Goal: Use online tool/utility: Utilize a website feature to perform a specific function

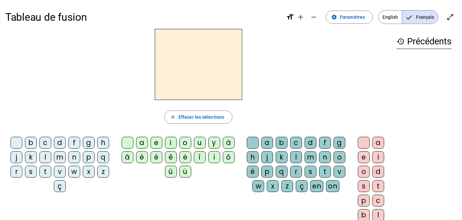
click at [137, 142] on div "a" at bounding box center [142, 143] width 12 height 12
click at [155, 143] on div "e" at bounding box center [156, 143] width 12 height 12
click at [197, 143] on div "u" at bounding box center [200, 143] width 12 height 12
click at [59, 144] on div "d" at bounding box center [60, 143] width 12 height 12
click at [44, 159] on div "l" at bounding box center [45, 157] width 12 height 12
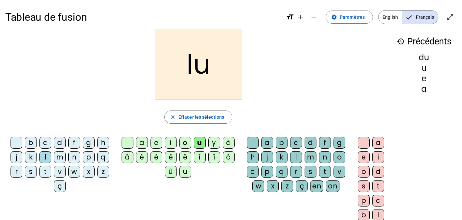
click at [43, 171] on div "t" at bounding box center [45, 172] width 12 height 12
click at [46, 159] on div "l" at bounding box center [45, 157] width 12 height 12
click at [61, 144] on div "d" at bounding box center [60, 143] width 12 height 12
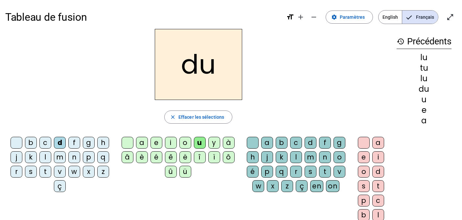
click at [141, 143] on div "a" at bounding box center [142, 143] width 12 height 12
click at [154, 144] on div "e" at bounding box center [156, 143] width 12 height 12
click at [198, 144] on div "u" at bounding box center [200, 143] width 12 height 12
click at [292, 156] on div "l" at bounding box center [296, 157] width 12 height 12
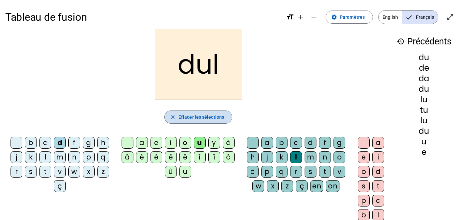
click at [201, 119] on span "Effacer les sélections" at bounding box center [201, 117] width 46 height 8
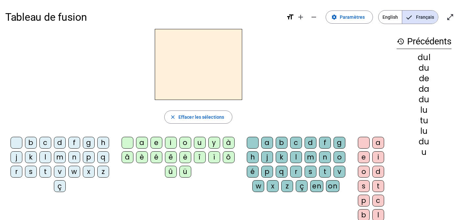
click at [58, 143] on div "d" at bounding box center [60, 143] width 12 height 12
click at [141, 144] on div "a" at bounding box center [142, 143] width 12 height 12
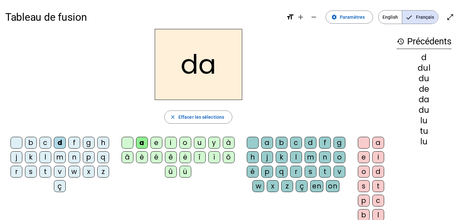
click at [156, 143] on div "e" at bounding box center [156, 143] width 12 height 12
click at [198, 144] on div "u" at bounding box center [200, 143] width 12 height 12
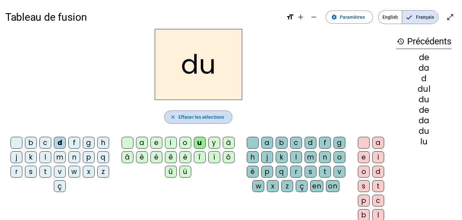
click at [190, 117] on span "Effacer les sélections" at bounding box center [201, 117] width 46 height 8
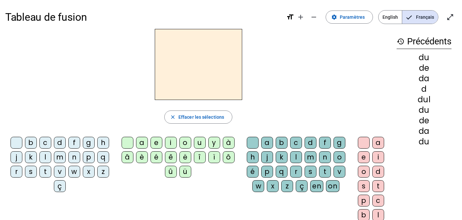
click at [44, 156] on div "l" at bounding box center [45, 157] width 12 height 12
click at [142, 142] on div "a" at bounding box center [142, 143] width 12 height 12
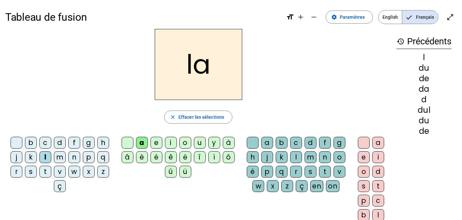
click at [155, 142] on div "e" at bounding box center [156, 143] width 12 height 12
click at [200, 142] on div "u" at bounding box center [200, 143] width 12 height 12
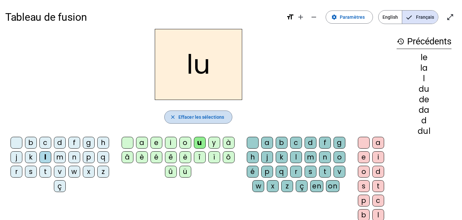
click at [196, 118] on span "Effacer les sélections" at bounding box center [201, 117] width 46 height 8
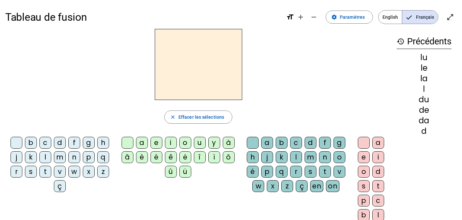
click at [45, 172] on div "t" at bounding box center [45, 172] width 12 height 12
click at [142, 144] on div "a" at bounding box center [142, 143] width 12 height 12
click at [156, 145] on div "e" at bounding box center [156, 143] width 12 height 12
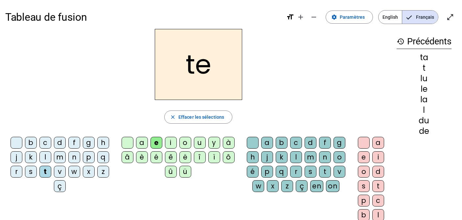
click at [199, 142] on div "u" at bounding box center [200, 143] width 12 height 12
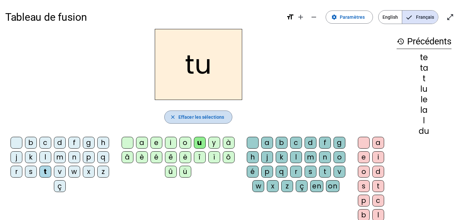
click at [197, 116] on span "Effacer les sélections" at bounding box center [201, 117] width 46 height 8
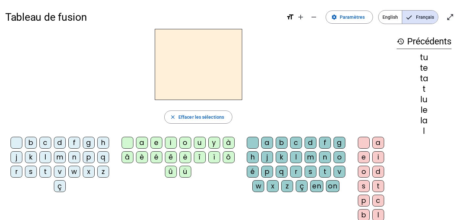
click at [59, 142] on div "d" at bounding box center [60, 143] width 12 height 12
click at [186, 143] on div "o" at bounding box center [185, 143] width 12 height 12
click at [294, 156] on div "l" at bounding box center [296, 157] width 12 height 12
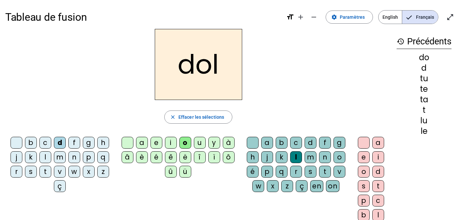
click at [56, 157] on div "m" at bounding box center [60, 157] width 12 height 12
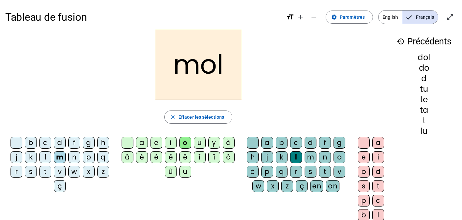
click at [199, 143] on div "u" at bounding box center [200, 143] width 12 height 12
click at [156, 142] on div "e" at bounding box center [156, 143] width 12 height 12
click at [45, 171] on div "t" at bounding box center [45, 172] width 12 height 12
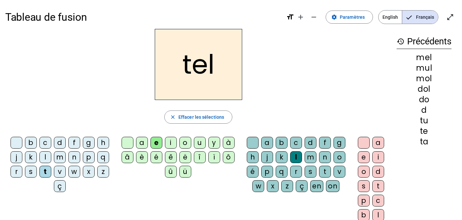
click at [141, 141] on div "a" at bounding box center [142, 143] width 12 height 12
click at [198, 142] on div "u" at bounding box center [200, 143] width 12 height 12
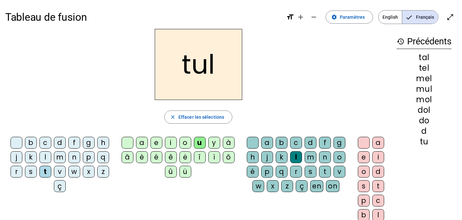
click at [44, 158] on div "l" at bounding box center [45, 157] width 12 height 12
click at [139, 140] on div "a" at bounding box center [142, 143] width 12 height 12
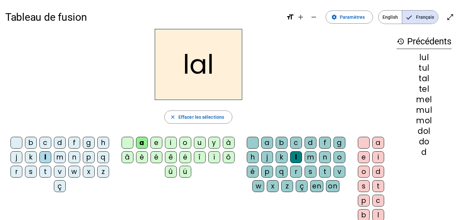
click at [199, 140] on div "u" at bounding box center [200, 143] width 12 height 12
click at [341, 154] on div "o" at bounding box center [339, 157] width 12 height 12
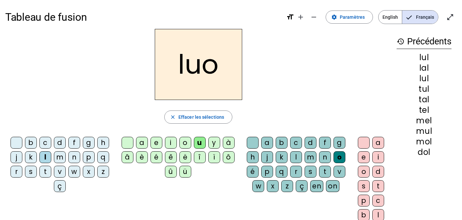
click at [323, 159] on div "n" at bounding box center [325, 157] width 12 height 12
click at [308, 159] on div "m" at bounding box center [310, 157] width 12 height 12
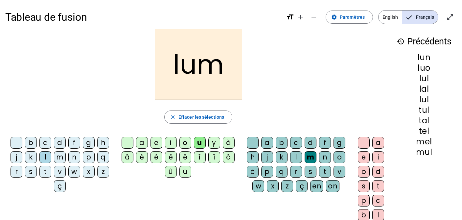
click at [361, 157] on div "e" at bounding box center [364, 157] width 12 height 12
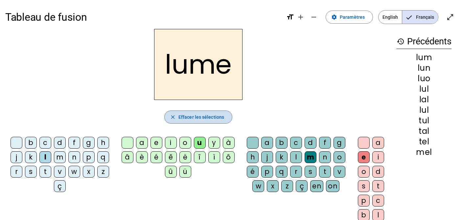
click at [204, 119] on span "Effacer les sélections" at bounding box center [201, 117] width 46 height 8
